Goal: Find specific page/section: Find specific page/section

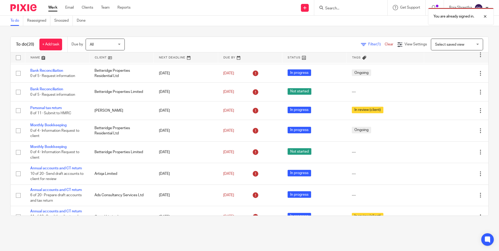
scroll to position [287, 0]
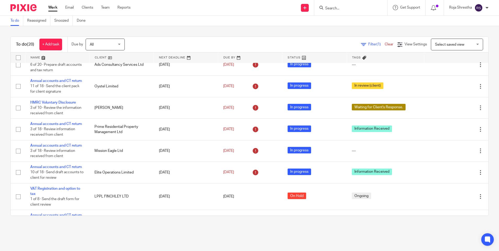
click at [246, 10] on input "Search" at bounding box center [348, 8] width 47 height 5
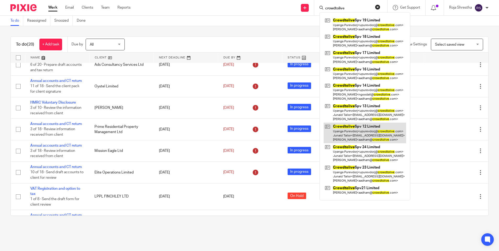
type input "crowdtolive"
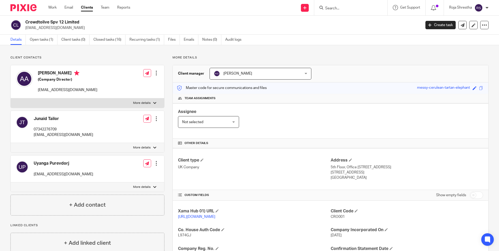
click at [344, 7] on input "Search" at bounding box center [348, 8] width 47 height 5
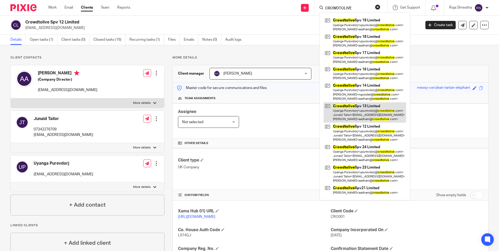
type input "CROWDTOLIVE"
drag, startPoint x: 356, startPoint y: 112, endPoint x: 352, endPoint y: 107, distance: 6.1
click at [352, 107] on link at bounding box center [364, 112] width 82 height 21
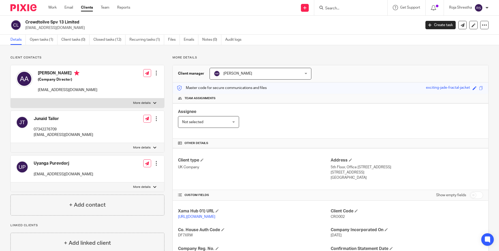
click at [340, 10] on input "Search" at bounding box center [348, 8] width 47 height 5
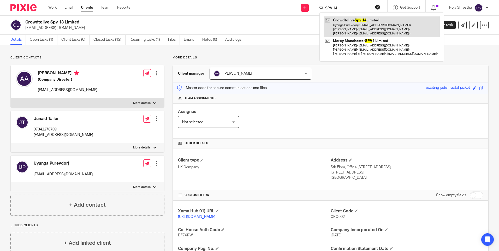
type input "SPV 14"
click at [347, 21] on link at bounding box center [381, 26] width 116 height 21
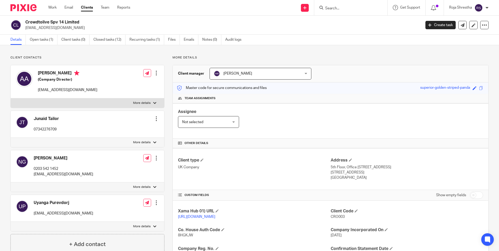
click at [341, 10] on input "Search" at bounding box center [348, 8] width 47 height 5
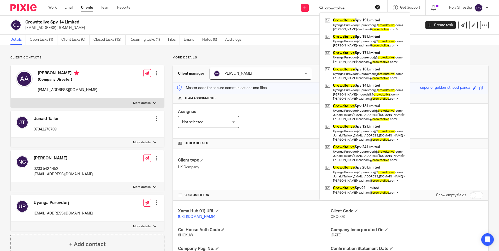
click at [355, 9] on input "crowdtolive" at bounding box center [348, 8] width 47 height 5
type input "crowdtolive SPV"
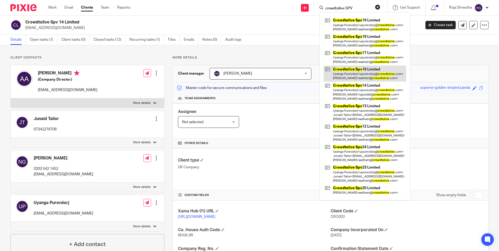
click at [364, 70] on link at bounding box center [364, 73] width 82 height 16
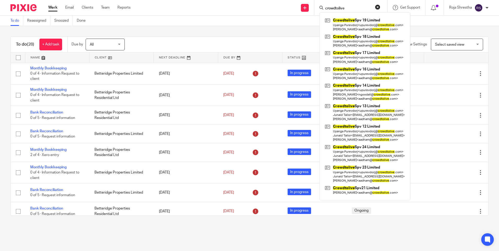
scroll to position [287, 0]
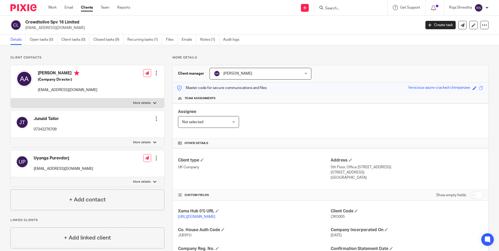
click at [343, 6] on input "Search" at bounding box center [348, 8] width 47 height 5
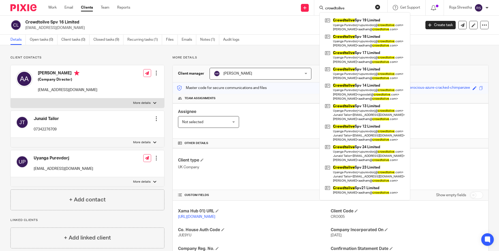
type input "crowdtolive"
click at [427, 54] on div "Client contacts Anouar Adham (Company Director) aadham@crowdtolive.com Edit con…" at bounding box center [249, 197] width 499 height 305
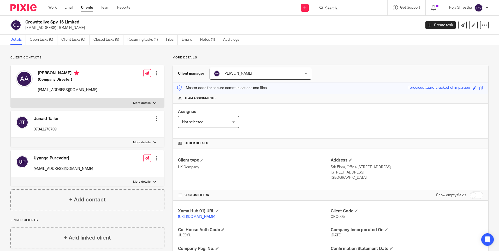
click at [338, 7] on input "Search" at bounding box center [348, 8] width 47 height 5
click at [352, 8] on input "crowdtilovbe" at bounding box center [348, 8] width 47 height 5
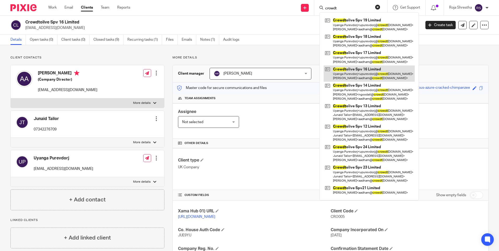
type input "crowdt"
click at [357, 71] on link at bounding box center [368, 73] width 91 height 16
